Goal: Transaction & Acquisition: Purchase product/service

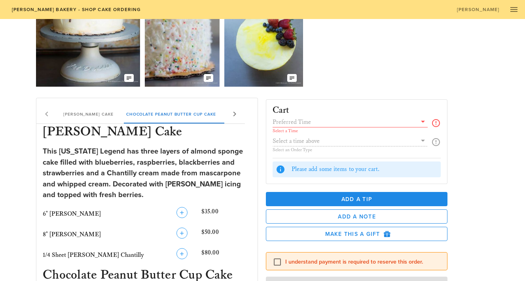
scroll to position [71, 0]
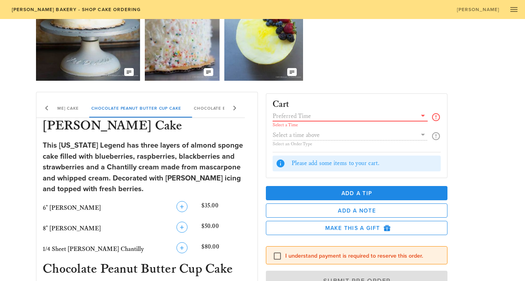
click at [309, 120] on input "text" at bounding box center [345, 116] width 144 height 10
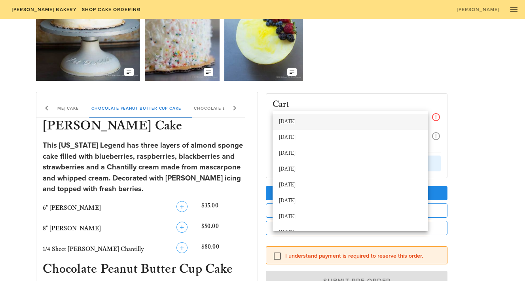
click at [303, 123] on div "[DATE]" at bounding box center [350, 122] width 143 height 6
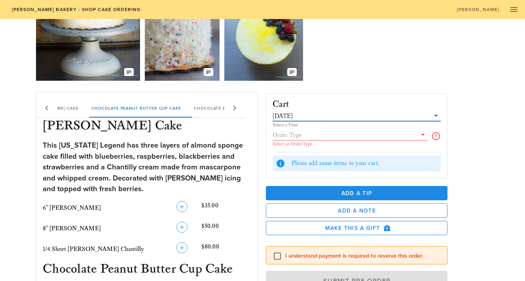
click at [386, 45] on div "Our Delicious Chocolate Strawberry Chantilly Cake The Coconut Cream of your Dre…" at bounding box center [262, 24] width 453 height 119
click at [328, 139] on input "text" at bounding box center [345, 135] width 144 height 10
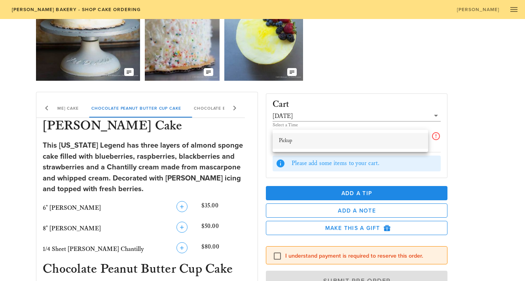
click at [318, 139] on div "Pickup" at bounding box center [350, 141] width 143 height 6
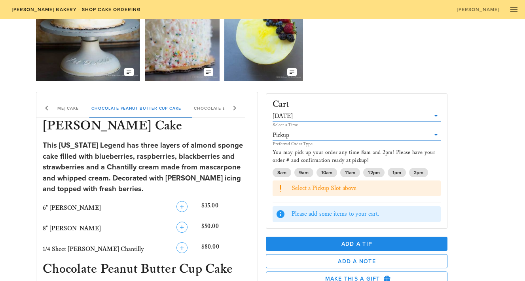
click at [377, 116] on input "text" at bounding box center [362, 116] width 136 height 10
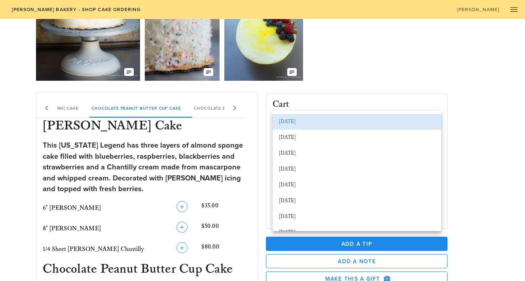
click at [454, 100] on div "Cart [DATE] Select a Time Pickup Preferred Order Type You may pick up your orde…" at bounding box center [376, 215] width 230 height 257
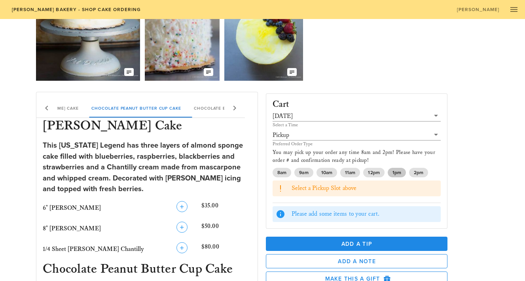
click at [397, 170] on span "1pm" at bounding box center [396, 172] width 9 height 9
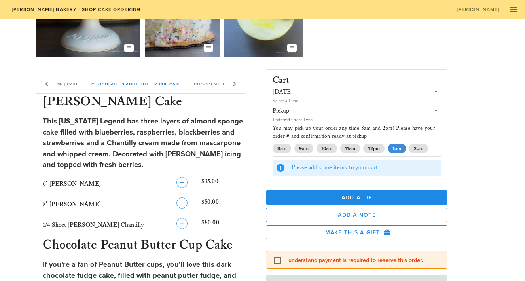
scroll to position [114, 0]
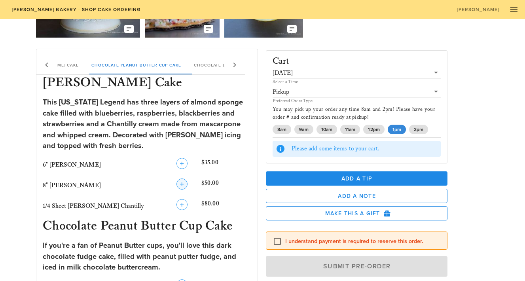
click at [184, 181] on icon "button" at bounding box center [181, 183] width 9 height 9
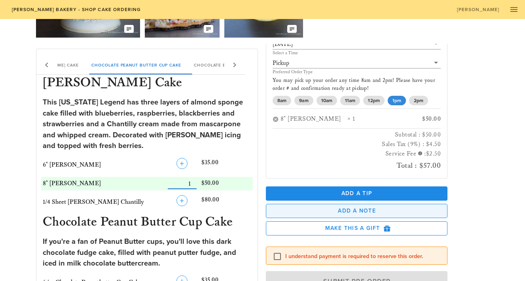
scroll to position [32, 0]
click at [321, 212] on span "Add a Note" at bounding box center [357, 211] width 169 height 7
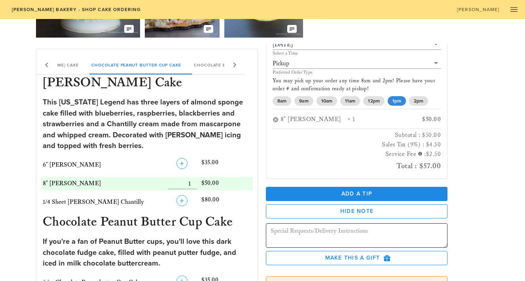
click at [317, 237] on textarea at bounding box center [359, 236] width 177 height 22
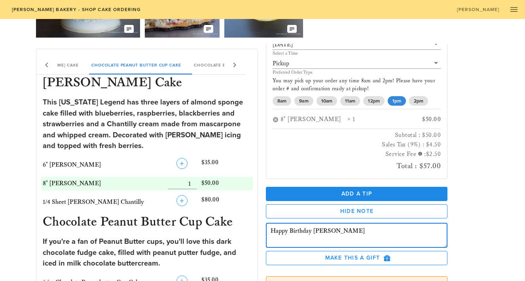
type textarea "Happy Birthday [PERSON_NAME]"
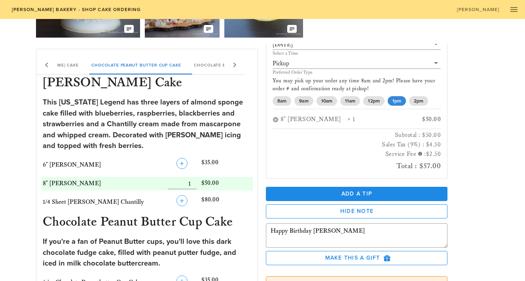
click at [261, 190] on div "Add a Tip Hide Note ​ Happy Birthday [PERSON_NAME] Make this a Gift" at bounding box center [356, 223] width 191 height 89
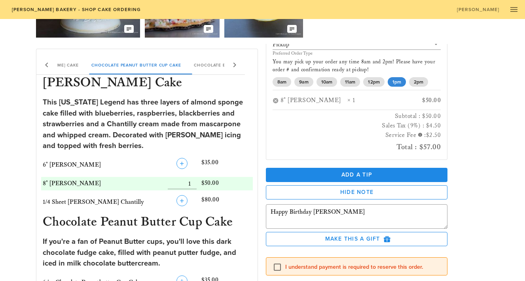
scroll to position [53, 0]
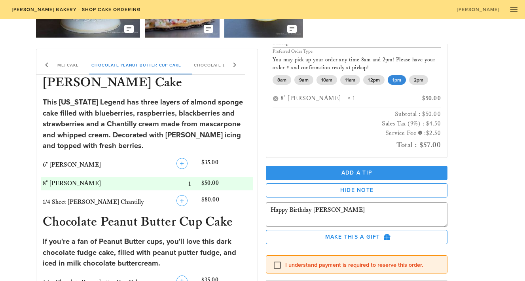
click at [279, 174] on span "Add a Tip" at bounding box center [356, 172] width 169 height 7
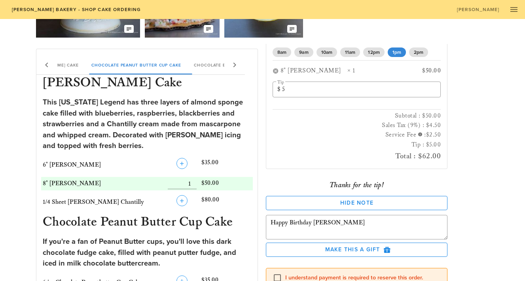
click at [457, 169] on div "Cart (1) [DATE] Select a Time Pickup Preferred Order Type You may pick up your …" at bounding box center [376, 172] width 230 height 257
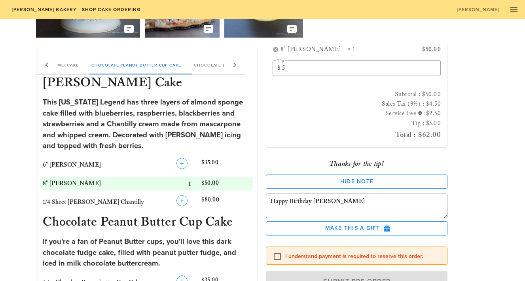
scroll to position [102, 0]
click at [272, 260] on div at bounding box center [277, 256] width 13 height 13
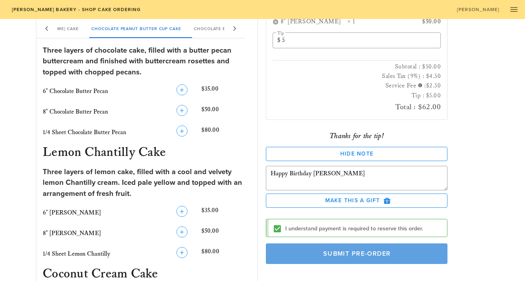
click at [300, 258] on button "Submit Pre-Order" at bounding box center [357, 253] width 182 height 21
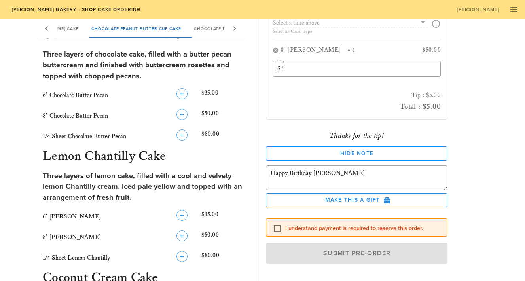
checkbox input "false"
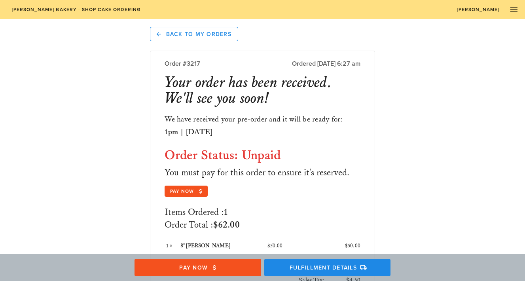
click at [491, 10] on span "[PERSON_NAME]" at bounding box center [477, 10] width 43 height 6
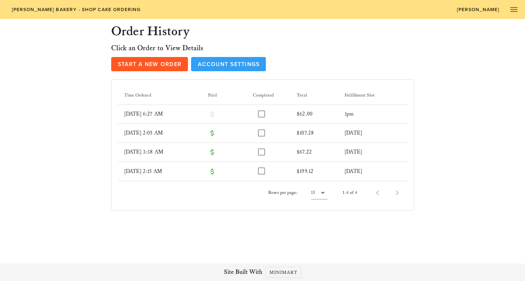
click at [213, 67] on span "Account Settings" at bounding box center [228, 64] width 62 height 7
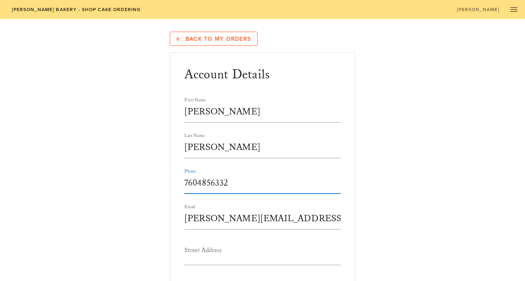
click at [218, 176] on input "7604856332" at bounding box center [262, 183] width 157 height 21
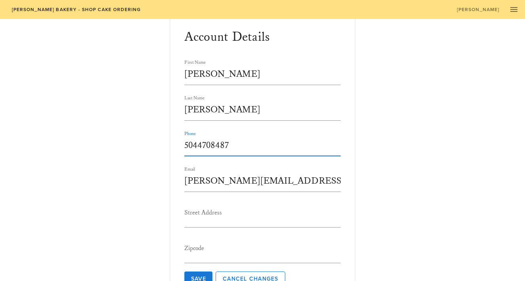
scroll to position [62, 0]
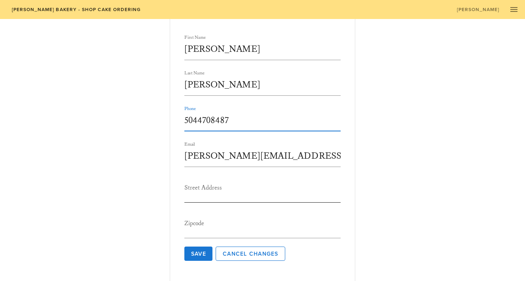
type input "5044708487"
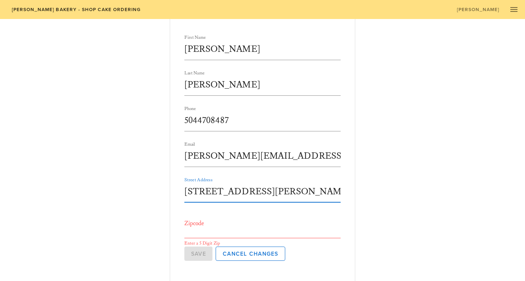
type input "[STREET_ADDRESS][PERSON_NAME]"
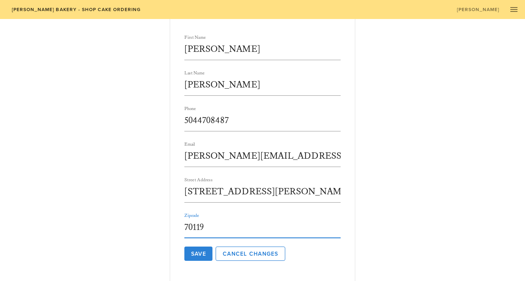
type input "70119"
click at [204, 257] on span "Save" at bounding box center [198, 253] width 15 height 7
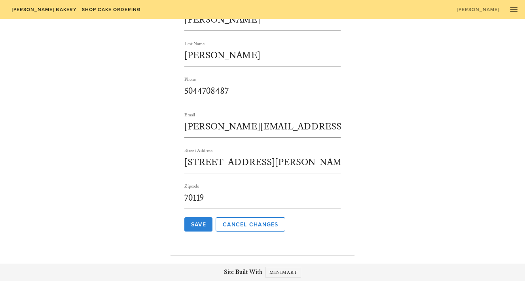
click at [199, 217] on button "Save" at bounding box center [198, 224] width 28 height 14
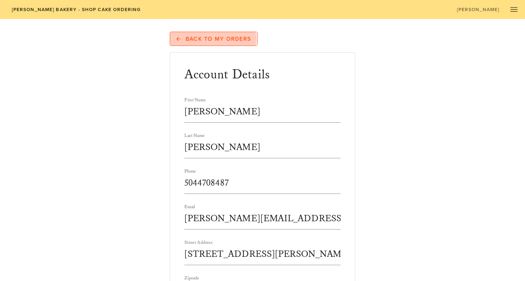
scroll to position [0, 0]
click at [203, 44] on link "Back to My Orders" at bounding box center [214, 39] width 88 height 14
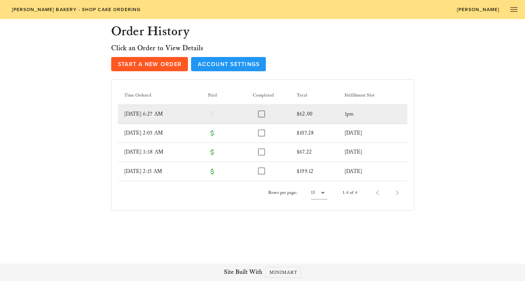
click at [140, 118] on td "[DATE] 6:27 AM" at bounding box center [160, 114] width 84 height 19
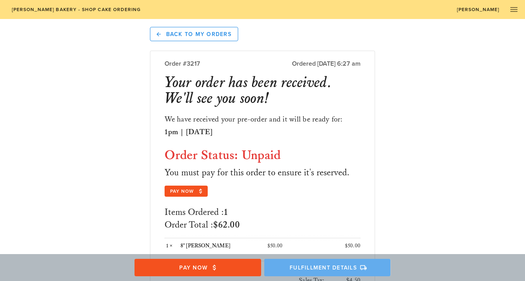
click at [302, 272] on button "Fulfillment Details" at bounding box center [327, 267] width 127 height 17
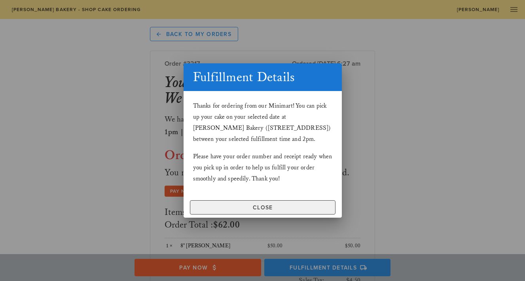
click at [267, 204] on span "Close" at bounding box center [262, 207] width 138 height 7
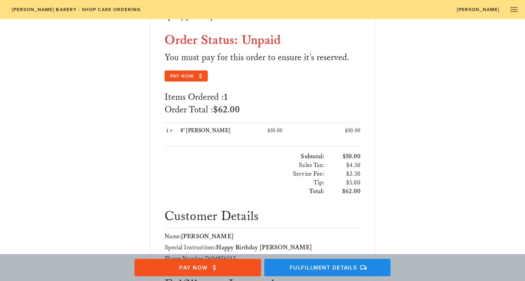
scroll to position [120, 0]
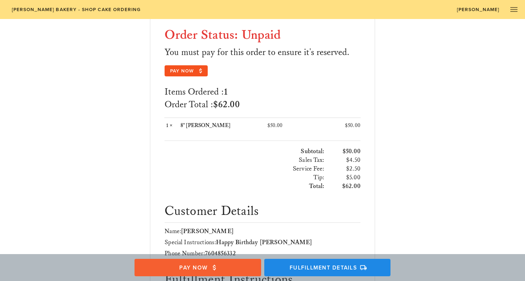
click at [223, 261] on button "Pay Now" at bounding box center [197, 267] width 127 height 17
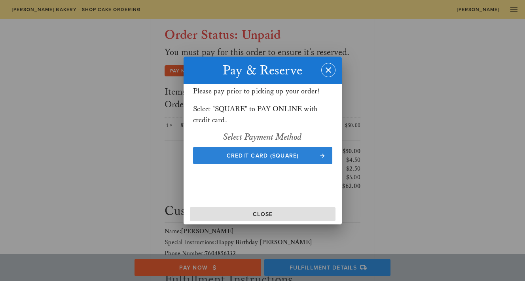
click at [307, 153] on span "Credit Card (Square)" at bounding box center [263, 155] width 124 height 7
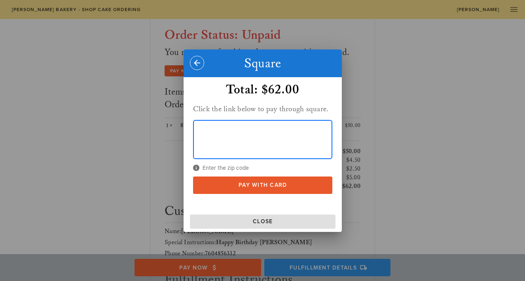
click at [256, 192] on button "Pay With Card" at bounding box center [262, 184] width 139 height 17
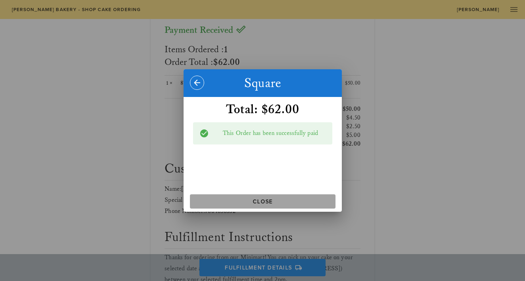
click at [272, 199] on span "Close" at bounding box center [262, 201] width 139 height 7
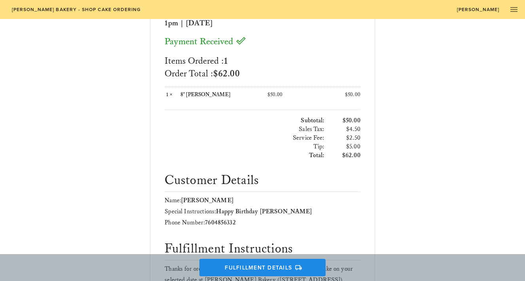
scroll to position [155, 0]
